Goal: Information Seeking & Learning: Learn about a topic

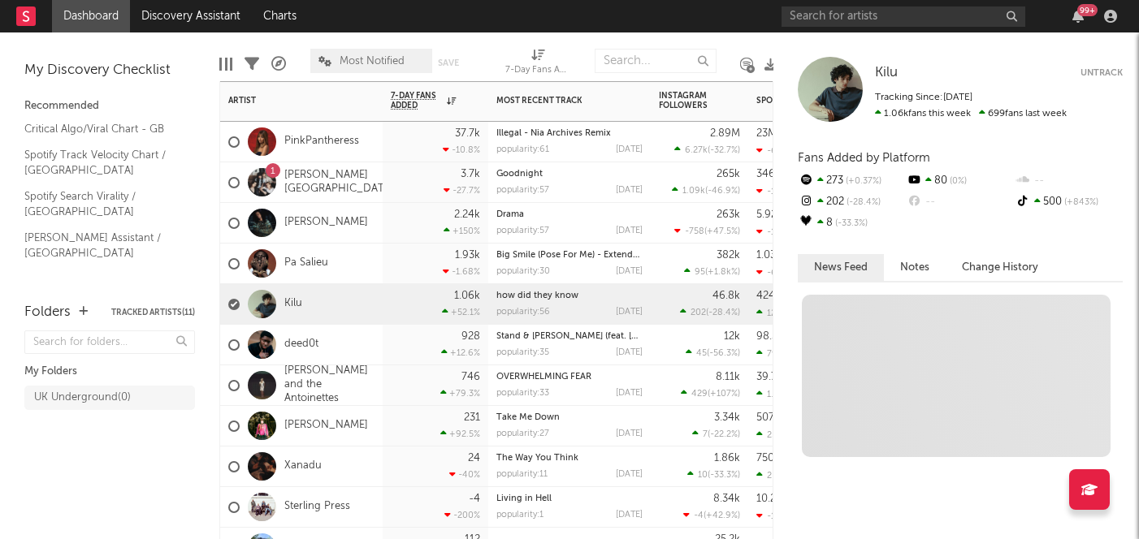
click at [334, 299] on div "Kilu" at bounding box center [301, 304] width 162 height 41
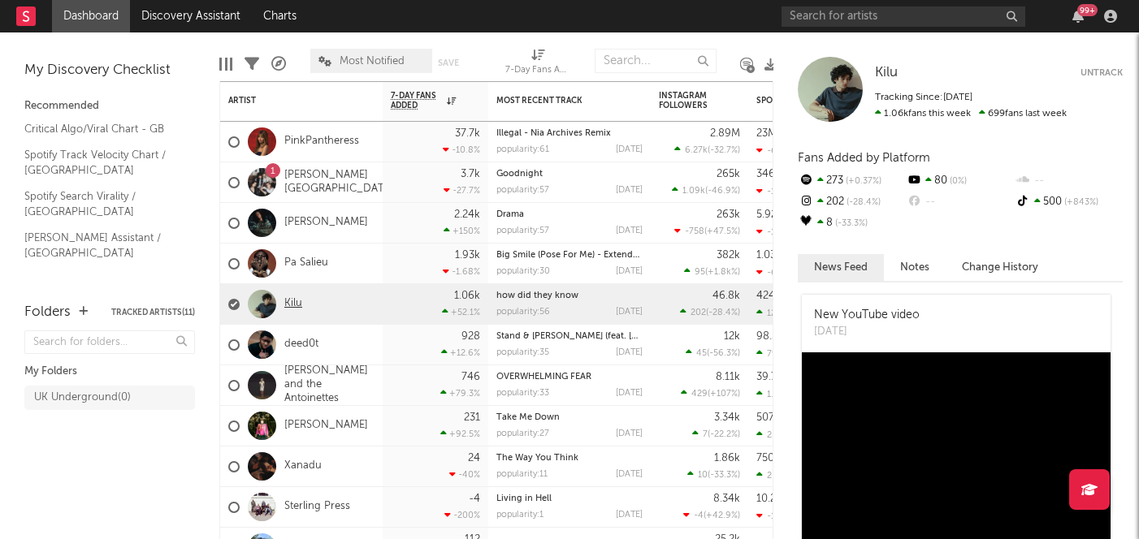
click at [298, 301] on link "Kilu" at bounding box center [293, 304] width 18 height 14
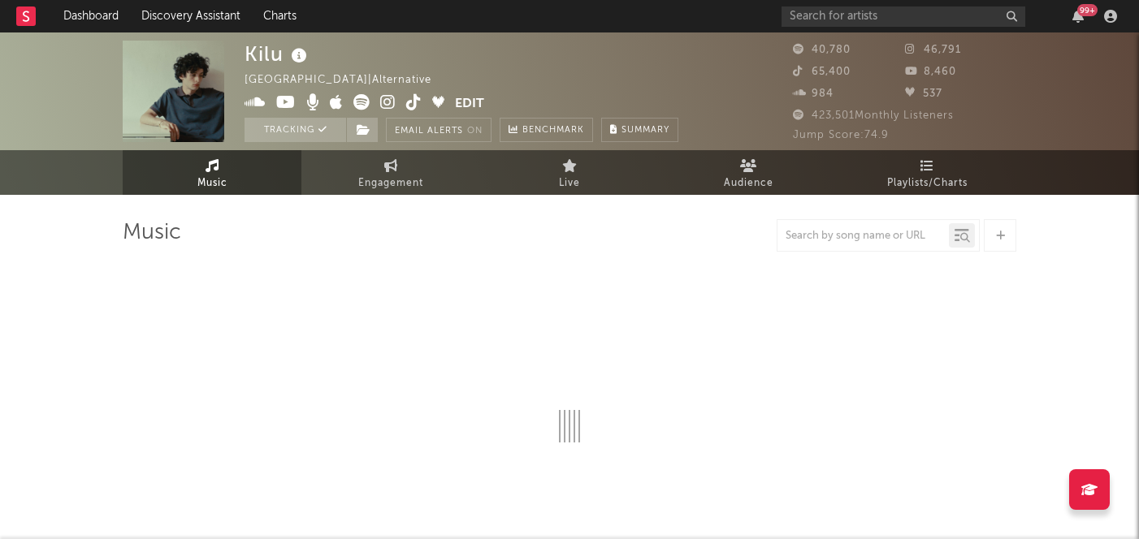
select select "6m"
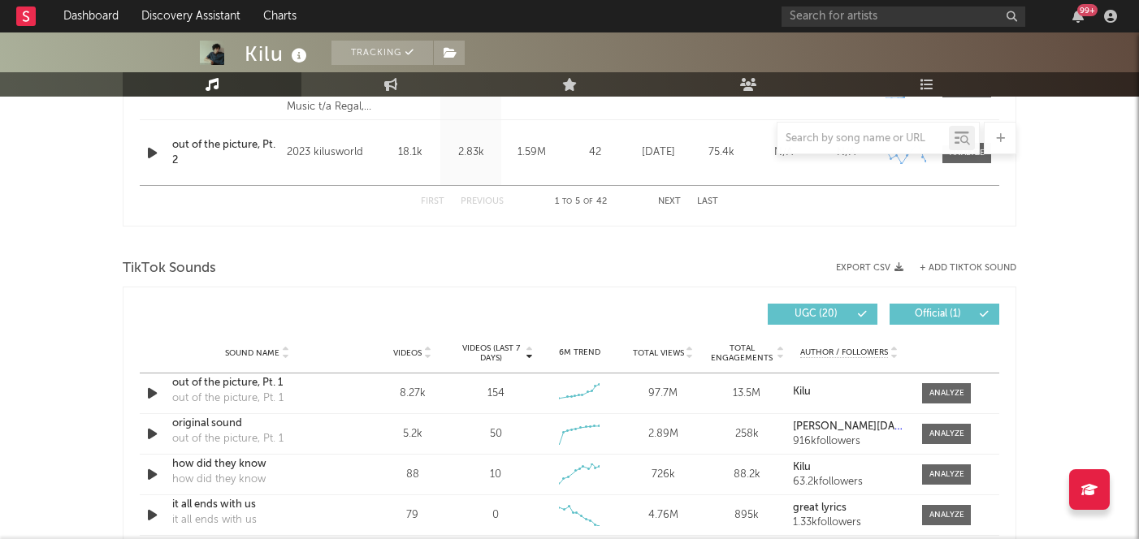
scroll to position [948, 0]
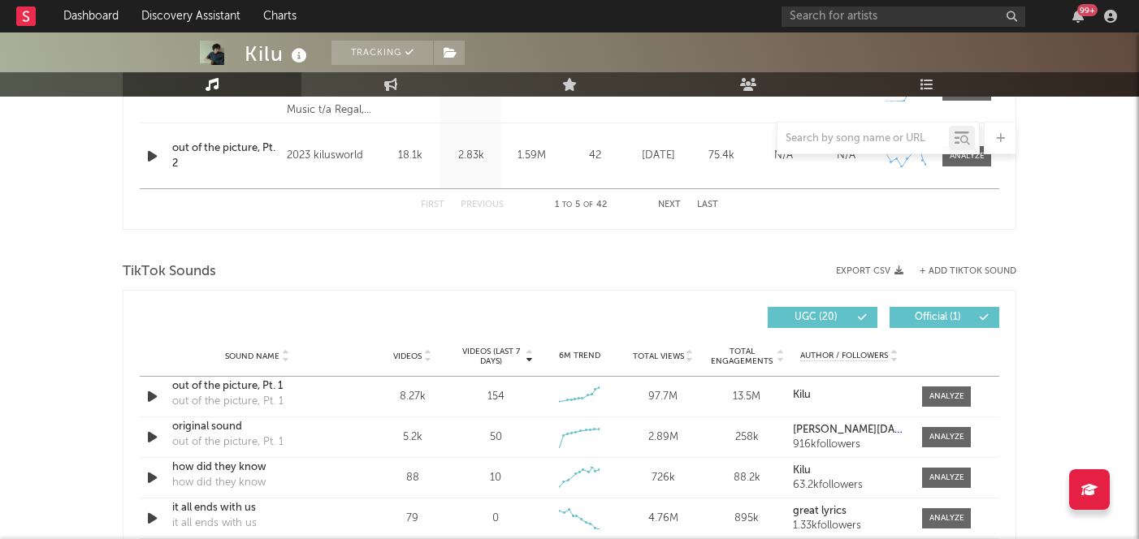
click at [496, 356] on span "Videos (last 7 days)" at bounding box center [491, 356] width 66 height 19
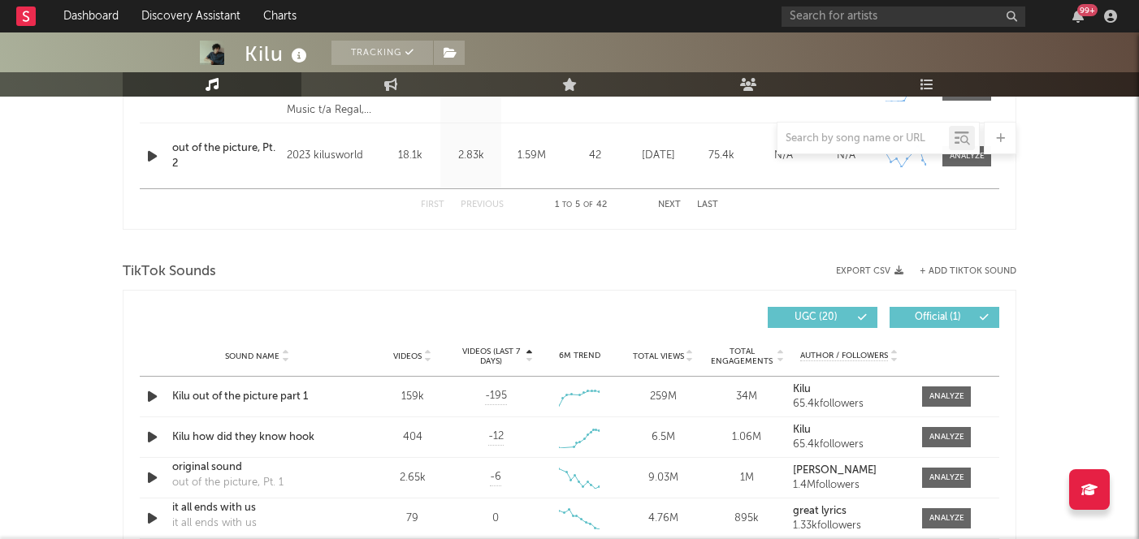
click at [497, 356] on span "Videos (last 7 days)" at bounding box center [491, 356] width 66 height 19
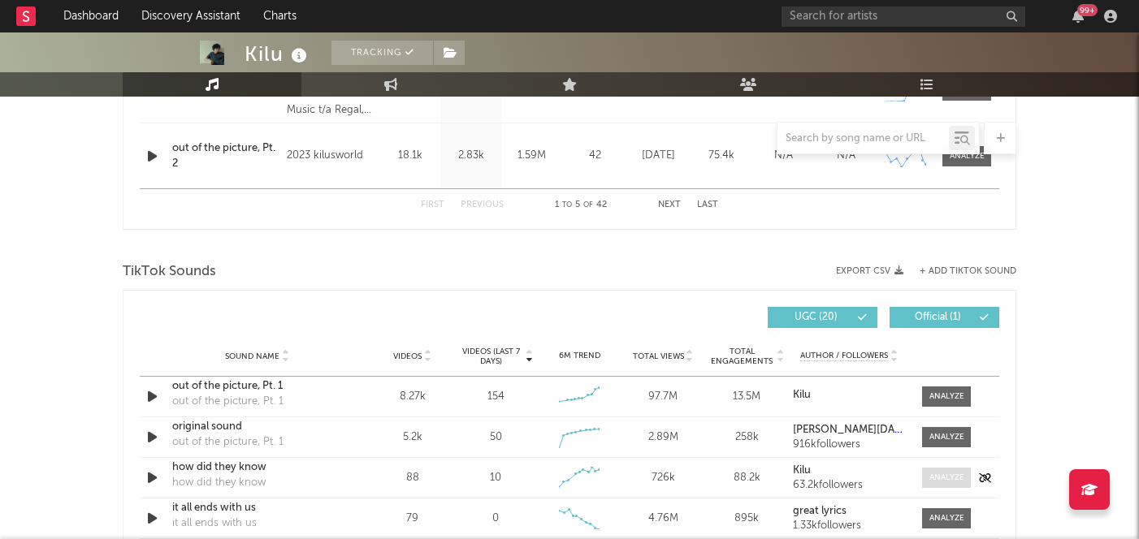
click at [952, 478] on div at bounding box center [946, 478] width 35 height 12
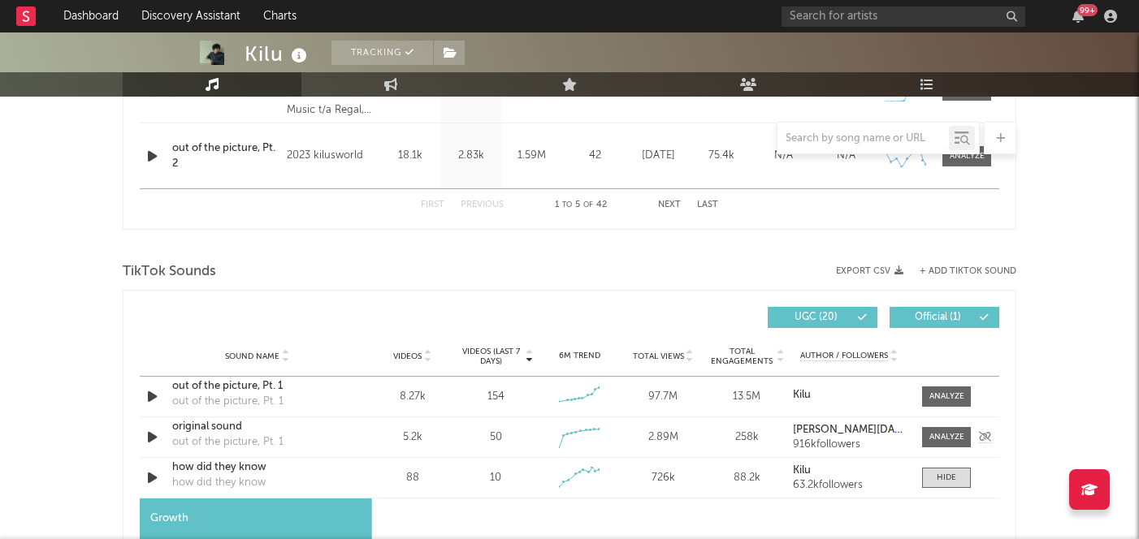
select select "1w"
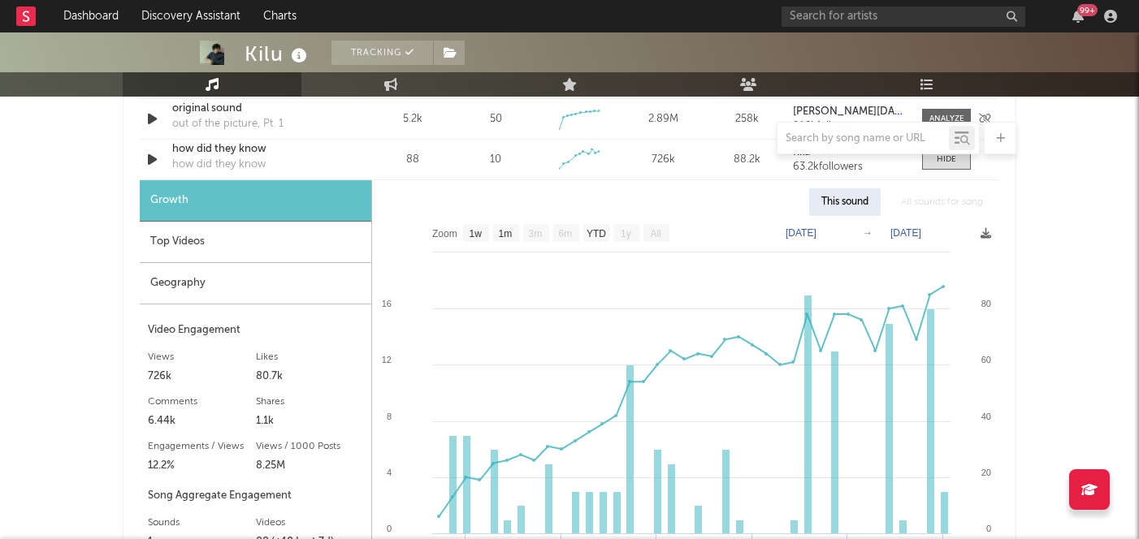
scroll to position [1263, 0]
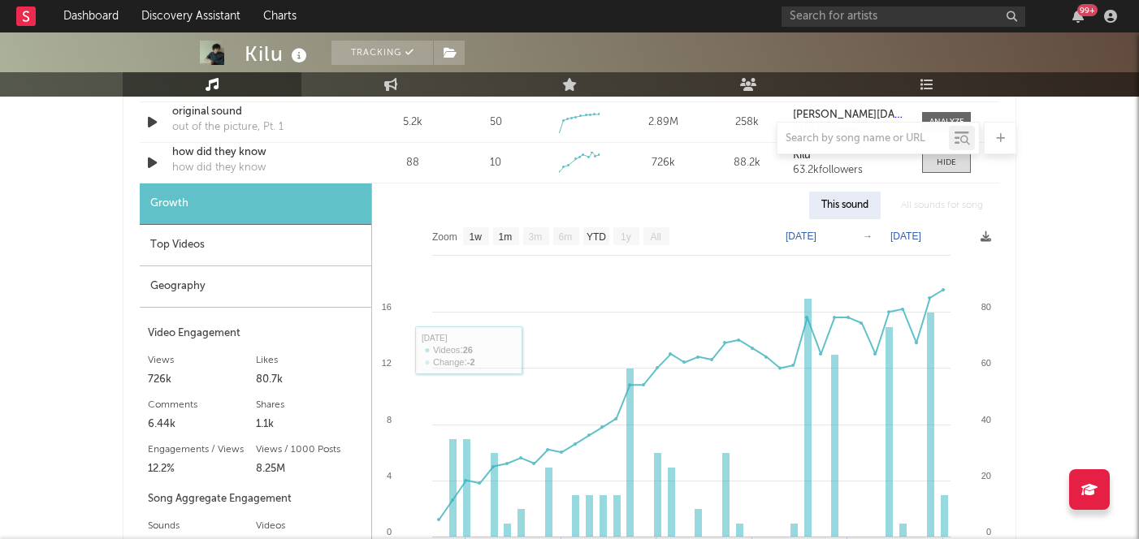
click at [213, 237] on div "Top Videos" at bounding box center [256, 245] width 232 height 41
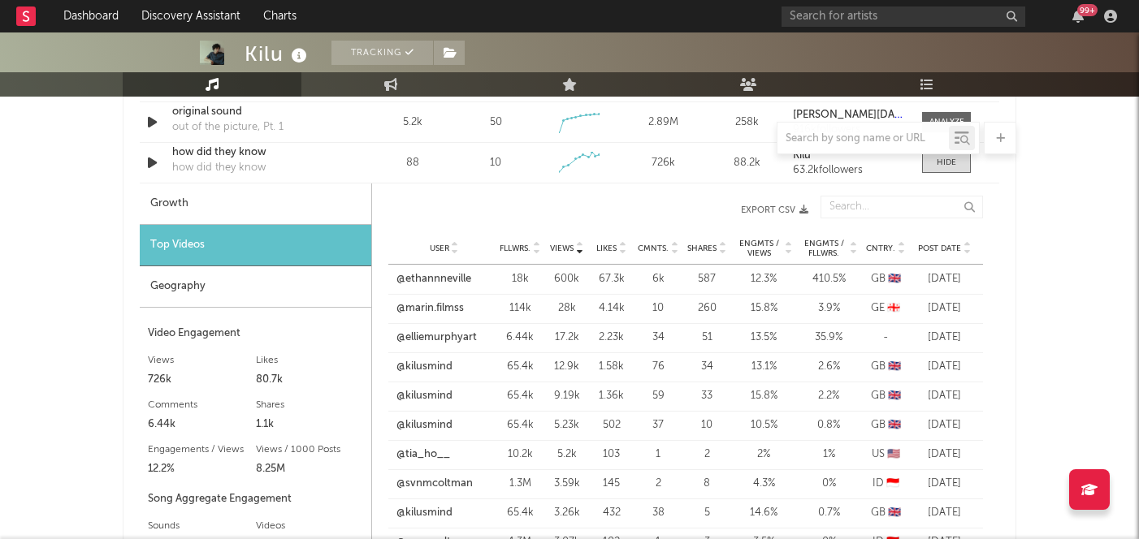
click at [954, 251] on span "Post Date" at bounding box center [939, 249] width 43 height 10
click at [459, 279] on link "@marriagehealth" at bounding box center [438, 279] width 84 height 16
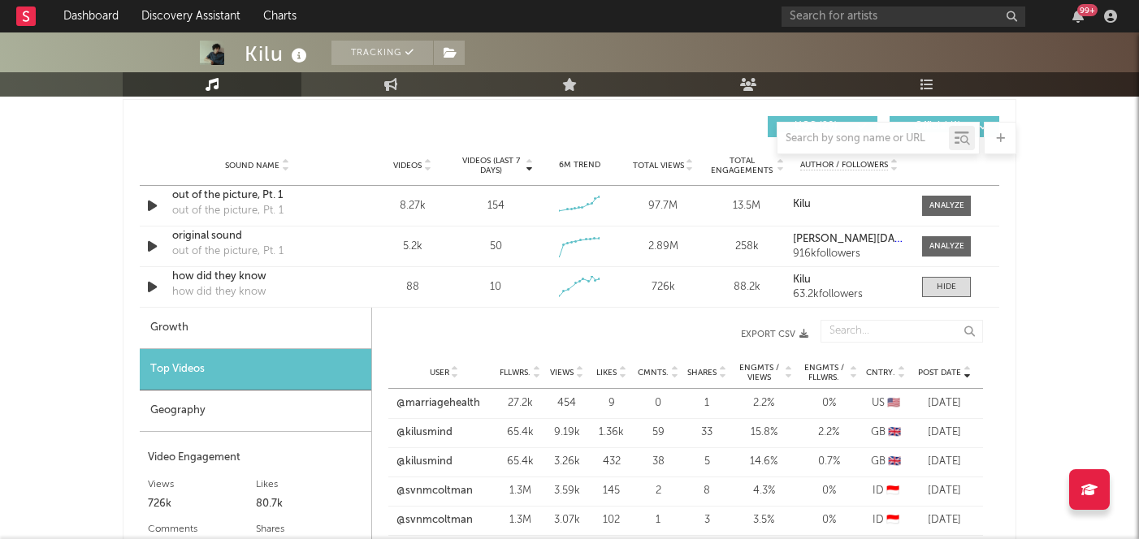
scroll to position [1136, 0]
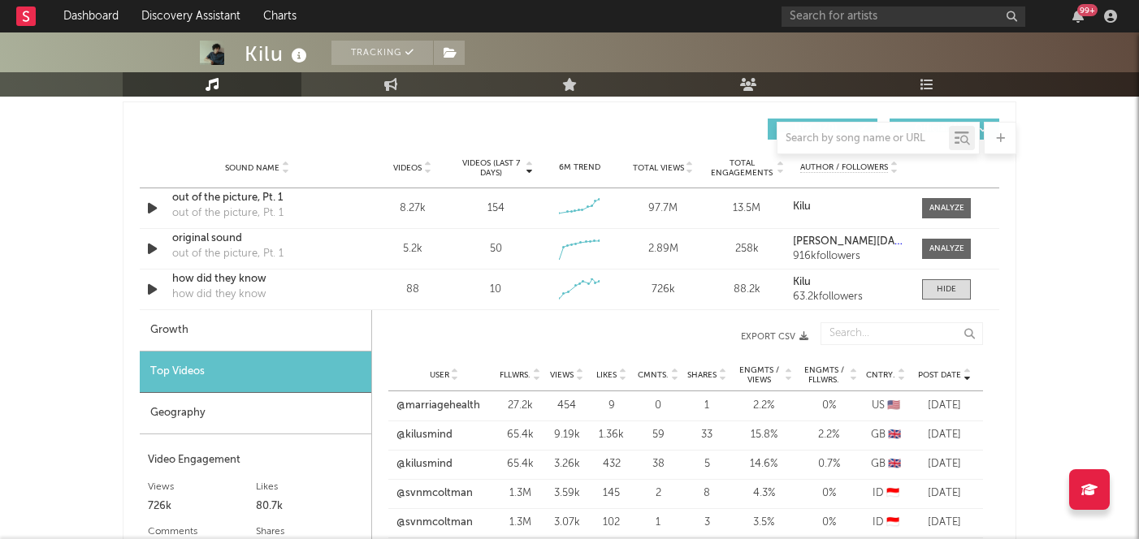
click at [426, 156] on div "Sound Name Videos Videos (last 7 days) Weekly Growth % 6M Trend Total Views Tot…" at bounding box center [569, 168] width 859 height 41
click at [423, 168] on icon at bounding box center [427, 171] width 8 height 6
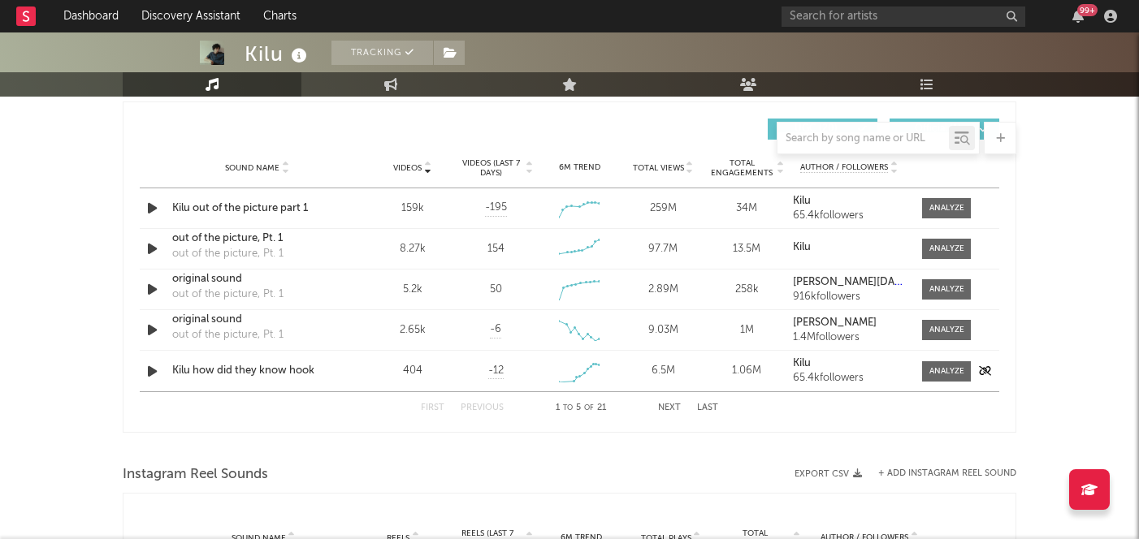
click at [856, 373] on div "65.4k followers" at bounding box center [849, 378] width 113 height 11
click at [938, 368] on div at bounding box center [946, 372] width 35 height 12
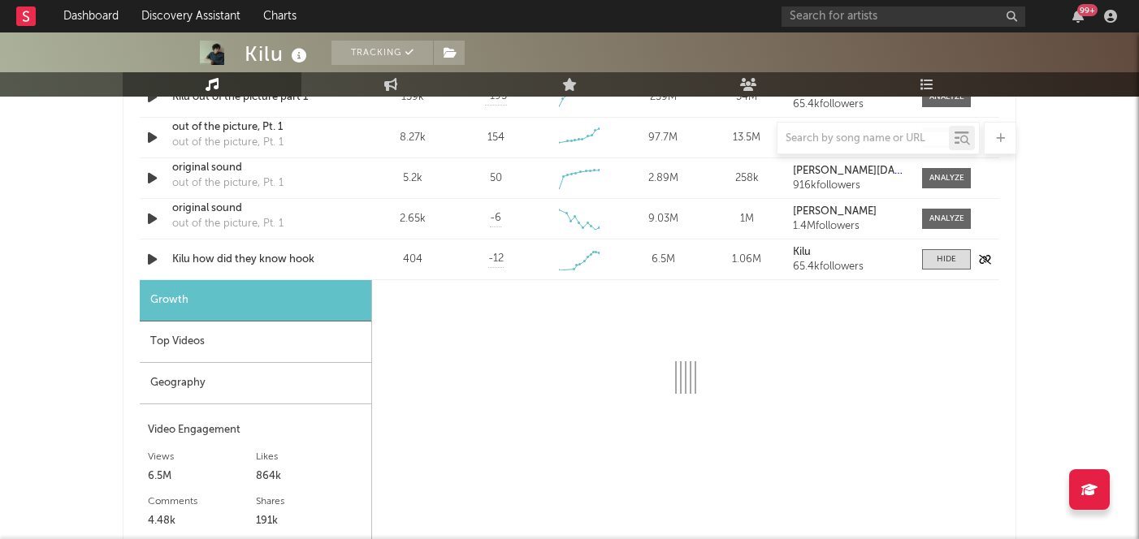
scroll to position [1277, 0]
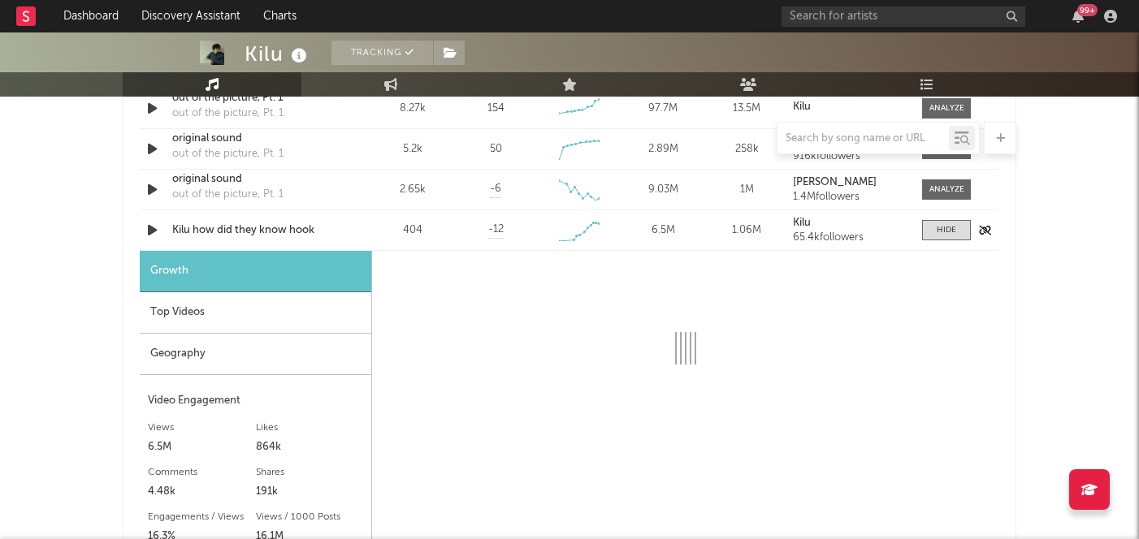
select select "1w"
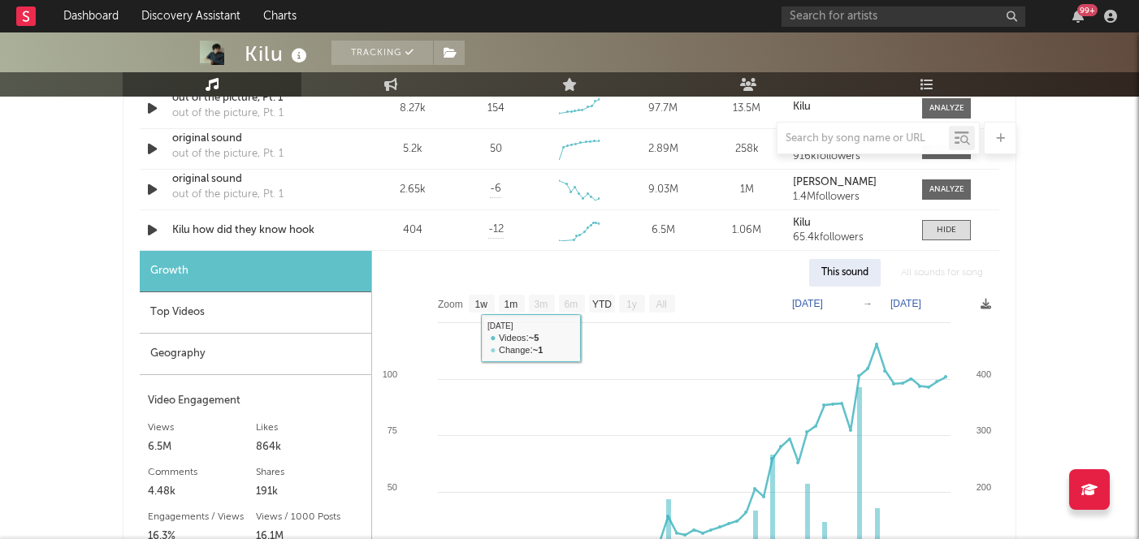
click at [248, 308] on div "Top Videos" at bounding box center [256, 312] width 232 height 41
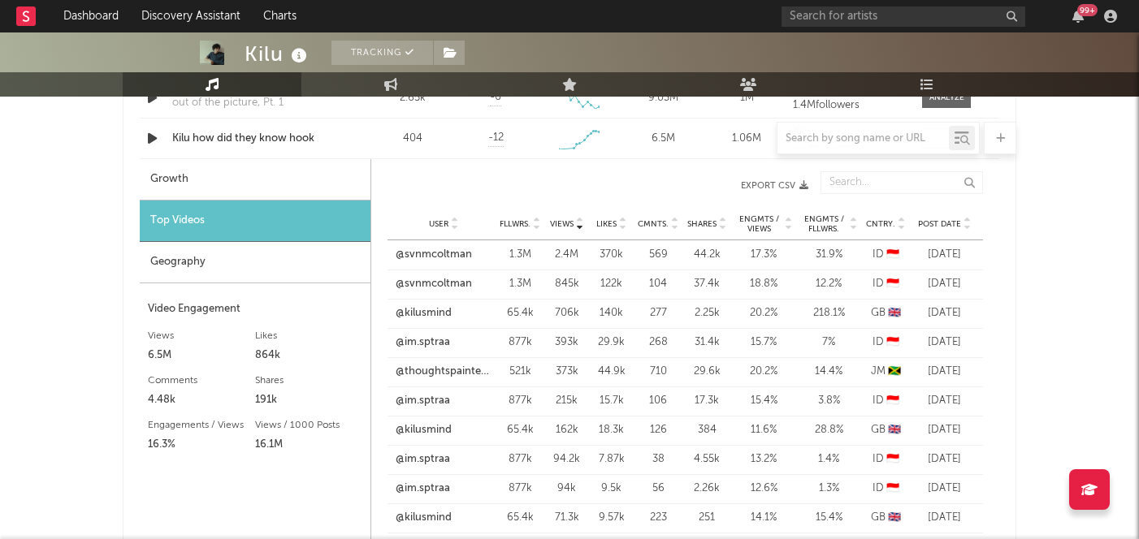
scroll to position [1370, 0]
click at [934, 231] on div "User Fllwrs. Views Likes Cmnts. Shares Engmts / Views Engmts / Fllwrs. Cntry. P…" at bounding box center [684, 222] width 595 height 32
click at [936, 223] on span "Post Date" at bounding box center [939, 223] width 43 height 10
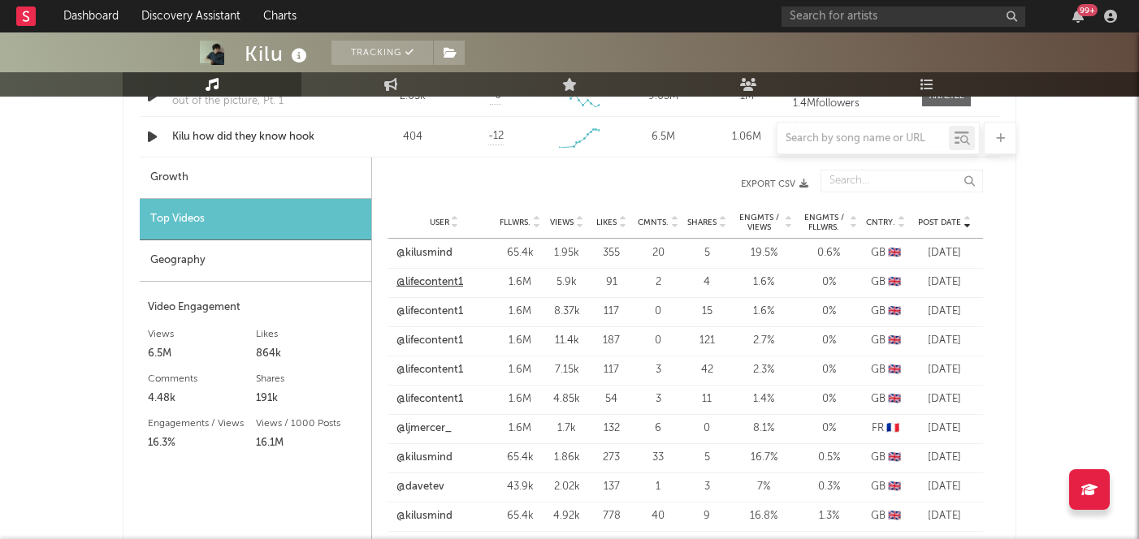
click at [448, 281] on link "@lifecontent1" at bounding box center [429, 283] width 67 height 16
click at [438, 340] on link "@lifecontent1" at bounding box center [429, 341] width 67 height 16
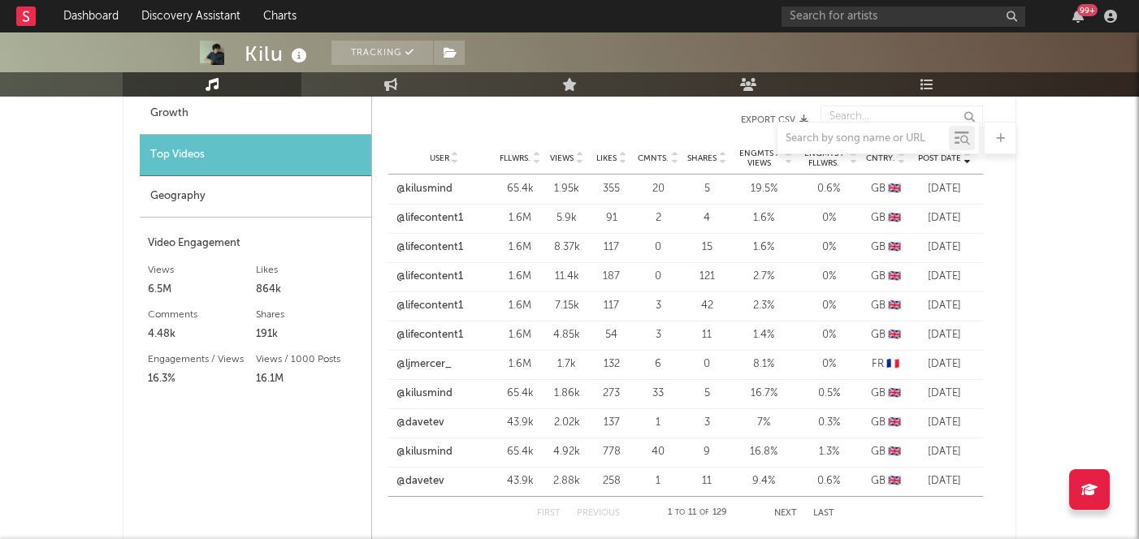
scroll to position [1435, 0]
click at [443, 365] on link "@ljmercer_" at bounding box center [423, 364] width 55 height 16
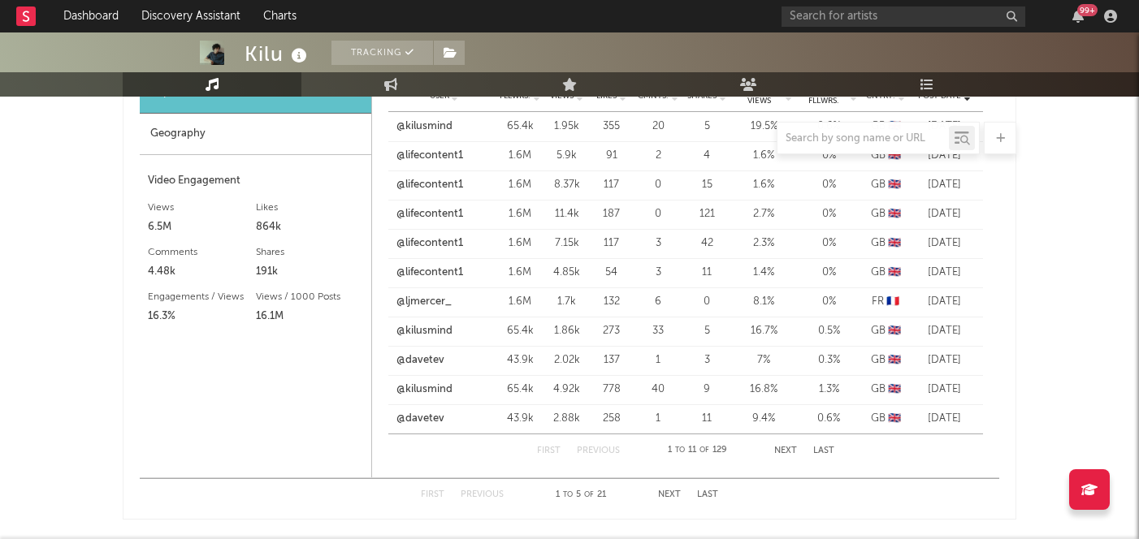
scroll to position [1512, 0]
